Goal: Transaction & Acquisition: Purchase product/service

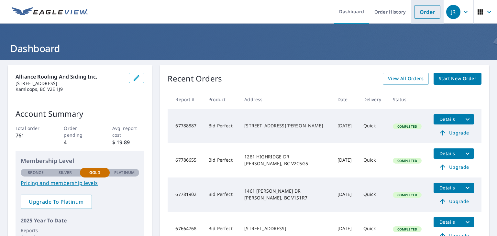
click at [419, 10] on link "Order" at bounding box center [427, 12] width 26 height 14
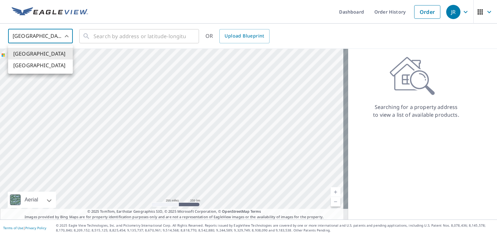
click at [65, 38] on body "[PERSON_NAME] Dashboard Order History Order JR United States US ​ ​ OR Upload B…" at bounding box center [248, 118] width 497 height 236
click at [41, 65] on li "[GEOGRAPHIC_DATA]" at bounding box center [40, 65] width 65 height 12
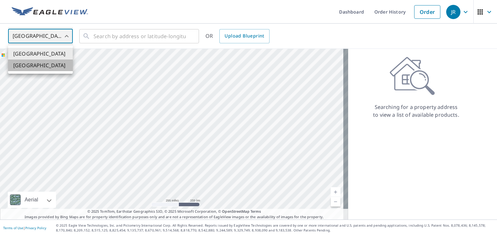
type input "CA"
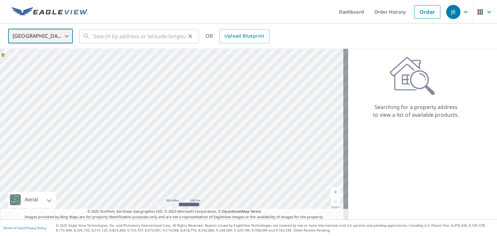
click at [91, 37] on div "​" at bounding box center [139, 36] width 120 height 14
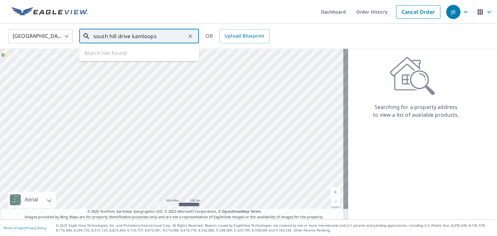
click at [107, 34] on input "south hill drive kamloops" at bounding box center [139, 36] width 92 height 18
click at [93, 37] on input "southhill drive kamloops" at bounding box center [139, 36] width 92 height 18
click at [182, 18] on ul "Dashboard Order History Cancel Order" at bounding box center [267, 12] width 351 height 24
click at [170, 33] on input "[STREET_ADDRESS] kamloops" at bounding box center [139, 36] width 92 height 18
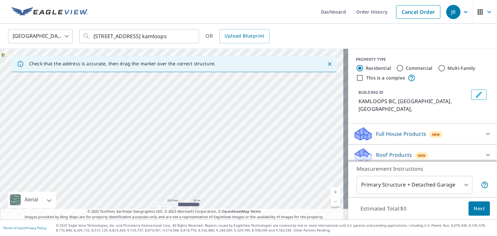
drag, startPoint x: 104, startPoint y: 101, endPoint x: 123, endPoint y: 251, distance: 150.8
click at [123, 236] on html "[PERSON_NAME] Dashboard Order History Cancel Order JR Canada CA ​ [STREET_ADDRE…" at bounding box center [248, 118] width 497 height 236
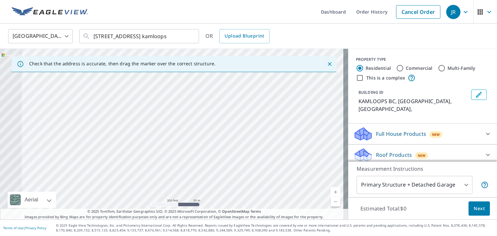
drag, startPoint x: 180, startPoint y: 103, endPoint x: 392, endPoint y: 196, distance: 231.8
click at [392, 196] on div "Check that the address is accurate, then drag the marker over the correct struc…" at bounding box center [248, 134] width 497 height 171
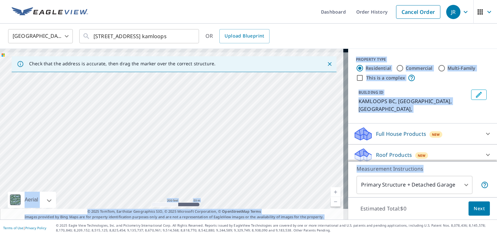
drag, startPoint x: 392, startPoint y: 196, endPoint x: 321, endPoint y: 177, distance: 73.6
click at [321, 177] on div "Check that the address is accurate, then drag the marker over the correct struc…" at bounding box center [248, 134] width 497 height 171
drag, startPoint x: 321, startPoint y: 177, endPoint x: 496, endPoint y: 251, distance: 190.1
click at [496, 236] on html "[PERSON_NAME] Dashboard Order History Cancel Order JR Canada CA ​ [STREET_ADDRE…" at bounding box center [248, 118] width 497 height 236
click at [326, 65] on icon "Close" at bounding box center [329, 64] width 6 height 6
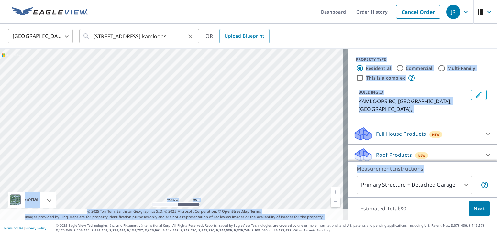
click at [92, 36] on div "[STREET_ADDRESS] kamloops ​" at bounding box center [139, 36] width 120 height 14
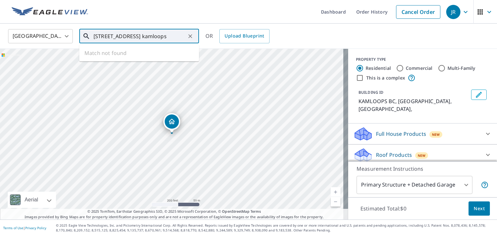
click at [94, 37] on input "[STREET_ADDRESS] kamloops" at bounding box center [139, 36] width 92 height 18
click at [172, 37] on input "#100 southhill drive kamloops" at bounding box center [139, 36] width 92 height 18
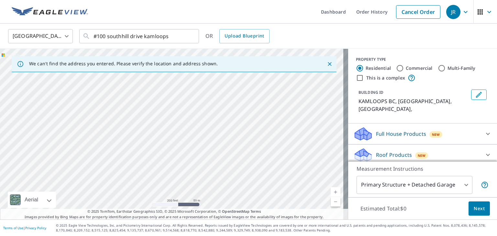
drag, startPoint x: 479, startPoint y: 192, endPoint x: 496, endPoint y: 188, distance: 17.5
click at [496, 188] on div "Dashboard Order History Cancel Order JR Canada CA ​ #100 southhill drive kamloo…" at bounding box center [248, 118] width 497 height 236
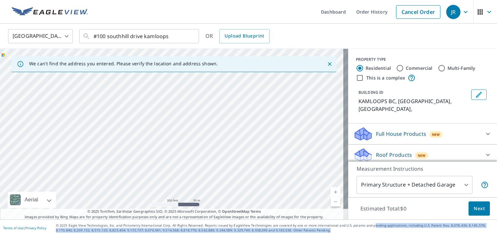
drag, startPoint x: 366, startPoint y: 220, endPoint x: 421, endPoint y: 251, distance: 63.2
click at [421, 236] on html "[PERSON_NAME] Dashboard Order History Cancel Order JR Canada CA ​ #100 southhil…" at bounding box center [248, 118] width 497 height 236
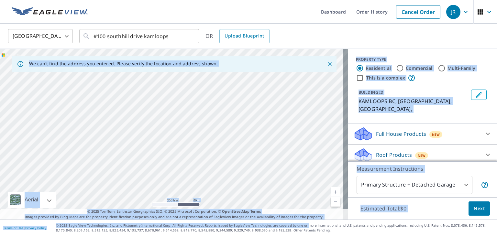
drag, startPoint x: 16, startPoint y: 70, endPoint x: 301, endPoint y: 220, distance: 321.8
click at [301, 220] on div "Dashboard Order History Cancel Order JR Canada CA ​ #100 southhill drive kamloo…" at bounding box center [248, 118] width 497 height 236
click at [92, 35] on div "#100 southhill drive kamloops ​" at bounding box center [139, 36] width 120 height 14
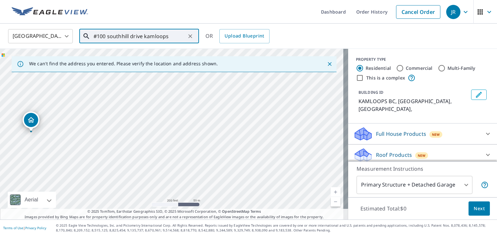
click at [93, 35] on input "#100 southhill drive kamloops" at bounding box center [139, 36] width 92 height 18
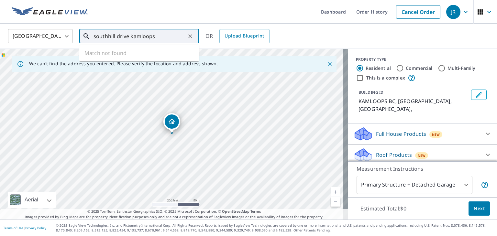
click at [117, 36] on input "southhill drive kamloops" at bounding box center [139, 36] width 92 height 18
type input "southhill st kamloops"
